Goal: Navigation & Orientation: Find specific page/section

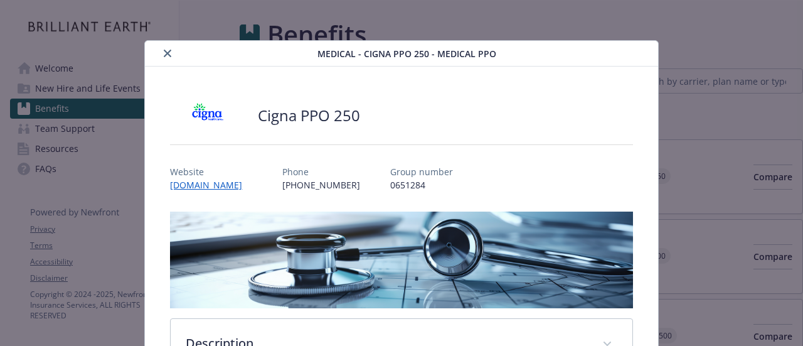
scroll to position [1051, 0]
